Goal: Information Seeking & Learning: Learn about a topic

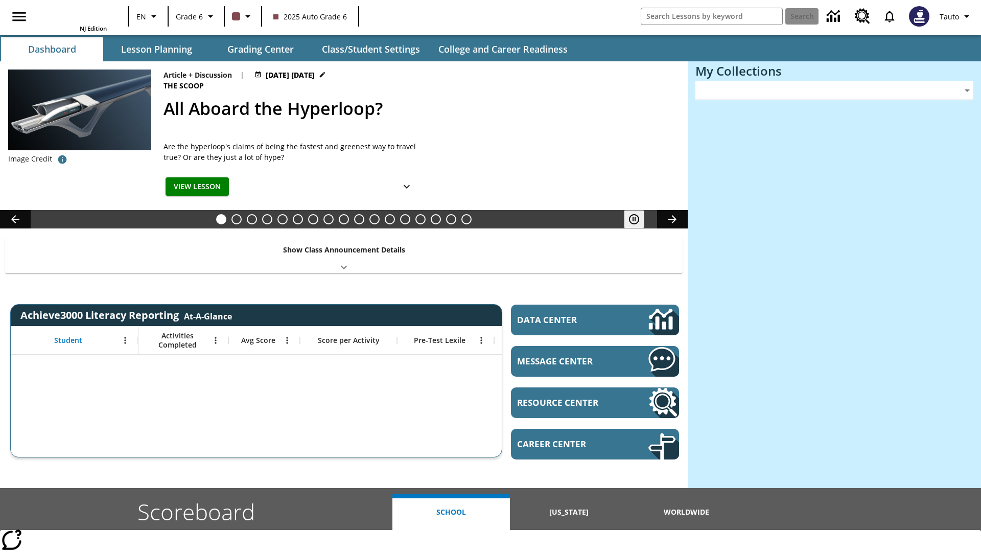
type input "-1"
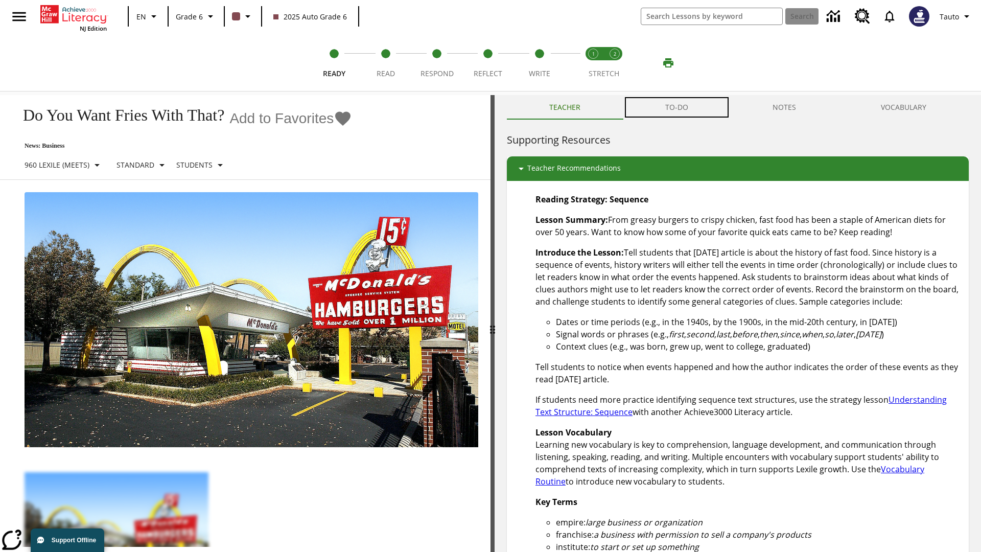
click at [677, 107] on button "TO-DO" at bounding box center [677, 107] width 108 height 25
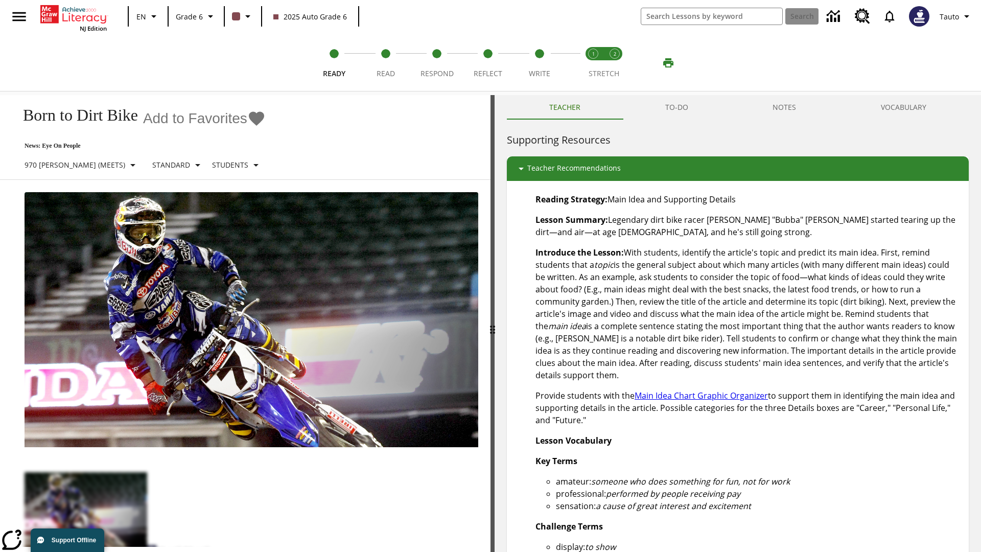
click at [677, 107] on button "TO-DO" at bounding box center [677, 107] width 108 height 25
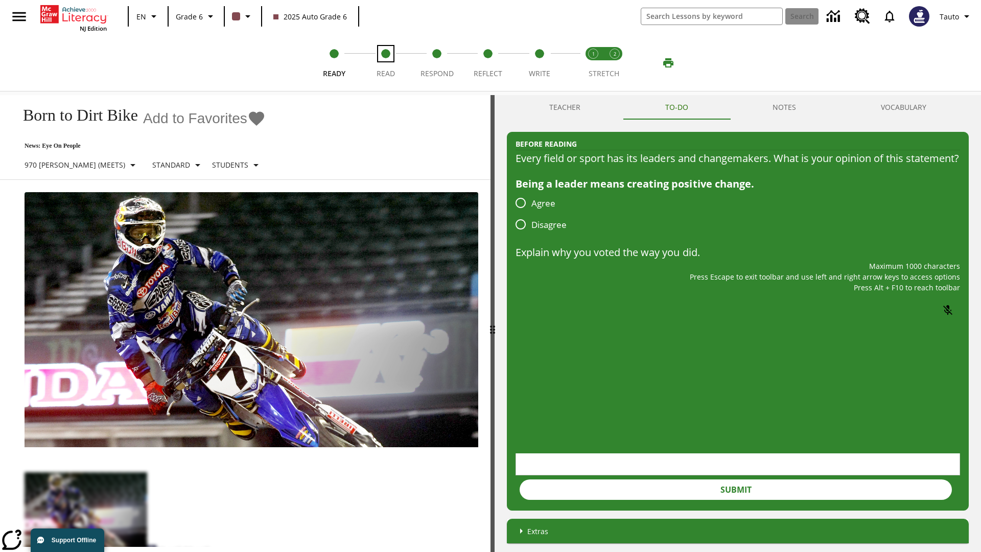
click at [385, 63] on span "Read" at bounding box center [386, 69] width 18 height 18
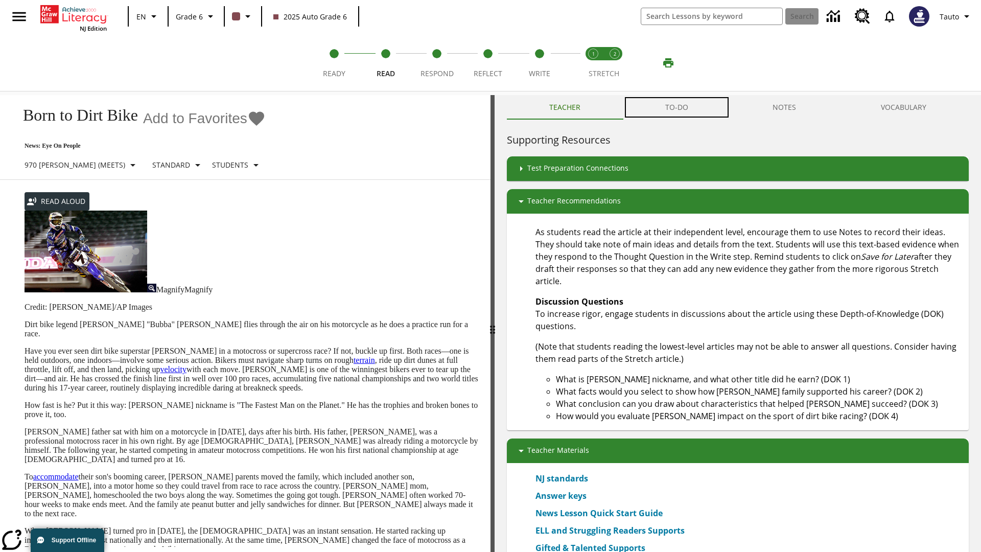
scroll to position [1, 0]
click at [677, 107] on button "TO-DO" at bounding box center [677, 107] width 108 height 25
